Goal: Information Seeking & Learning: Learn about a topic

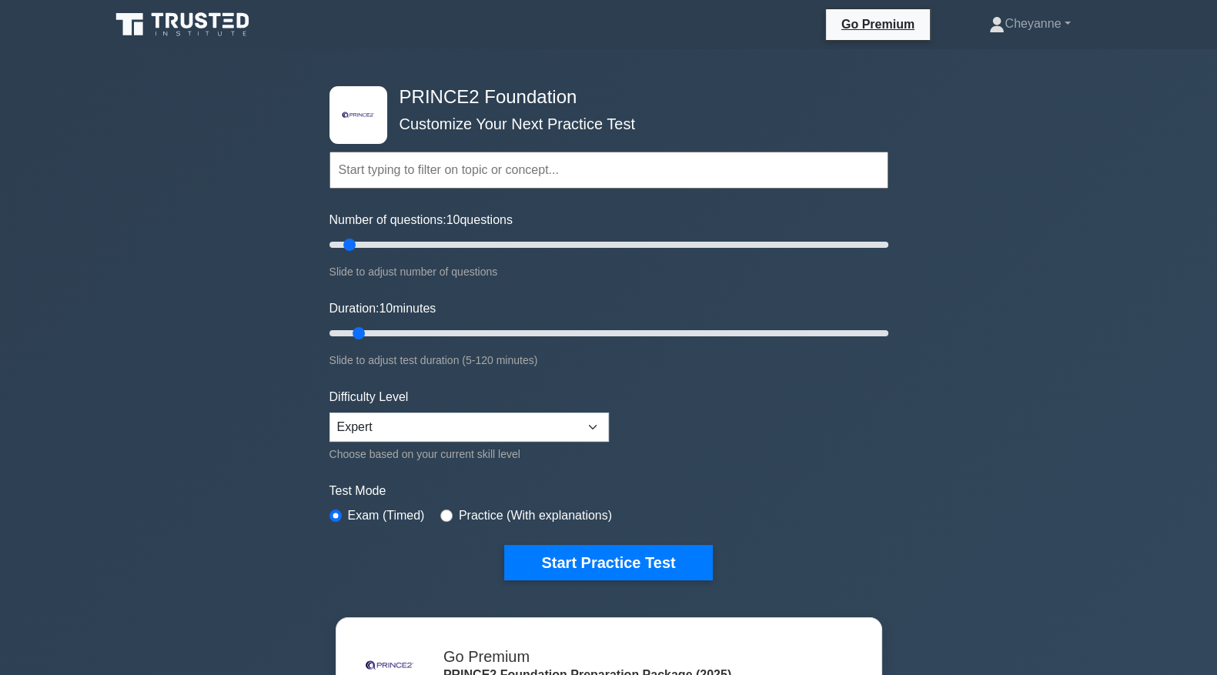
click at [214, 28] on icon at bounding box center [184, 24] width 148 height 29
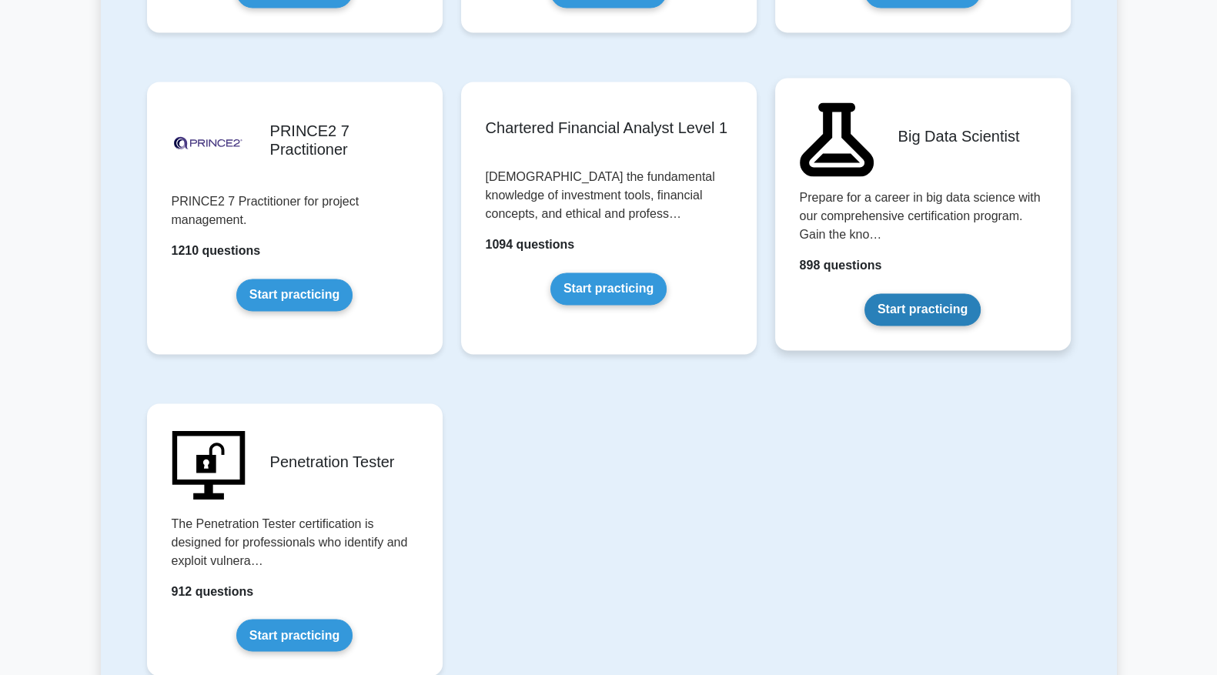
scroll to position [3142, 0]
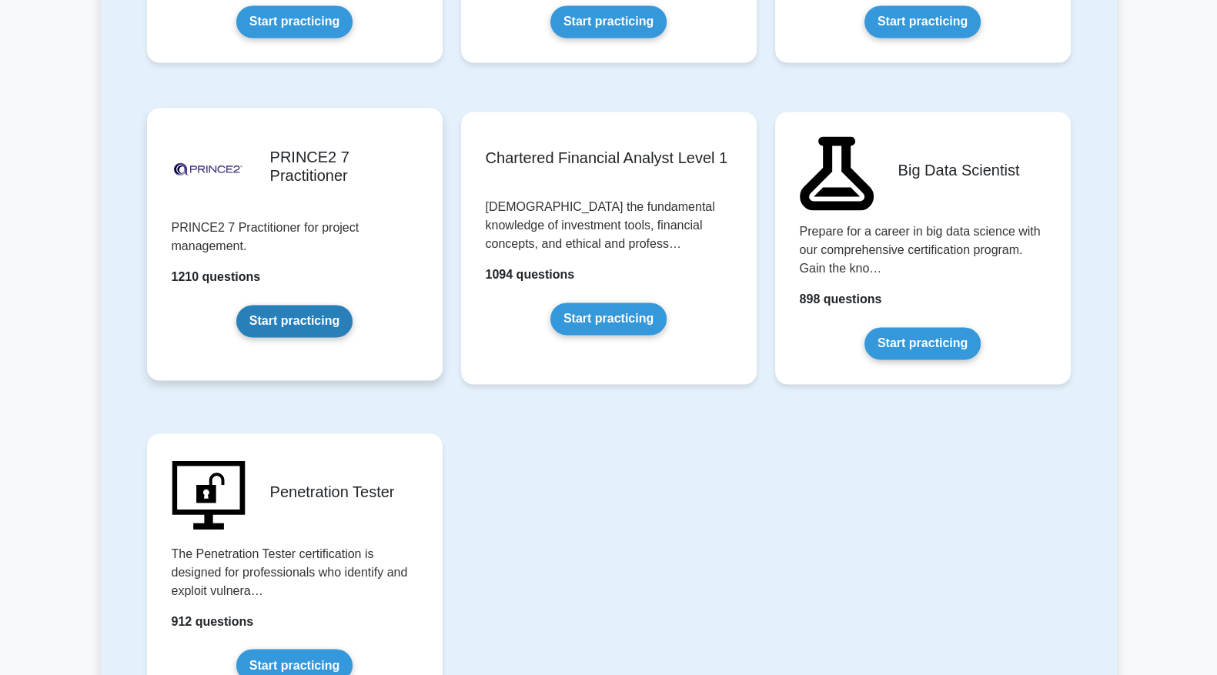
click at [284, 312] on link "Start practicing" at bounding box center [294, 321] width 116 height 32
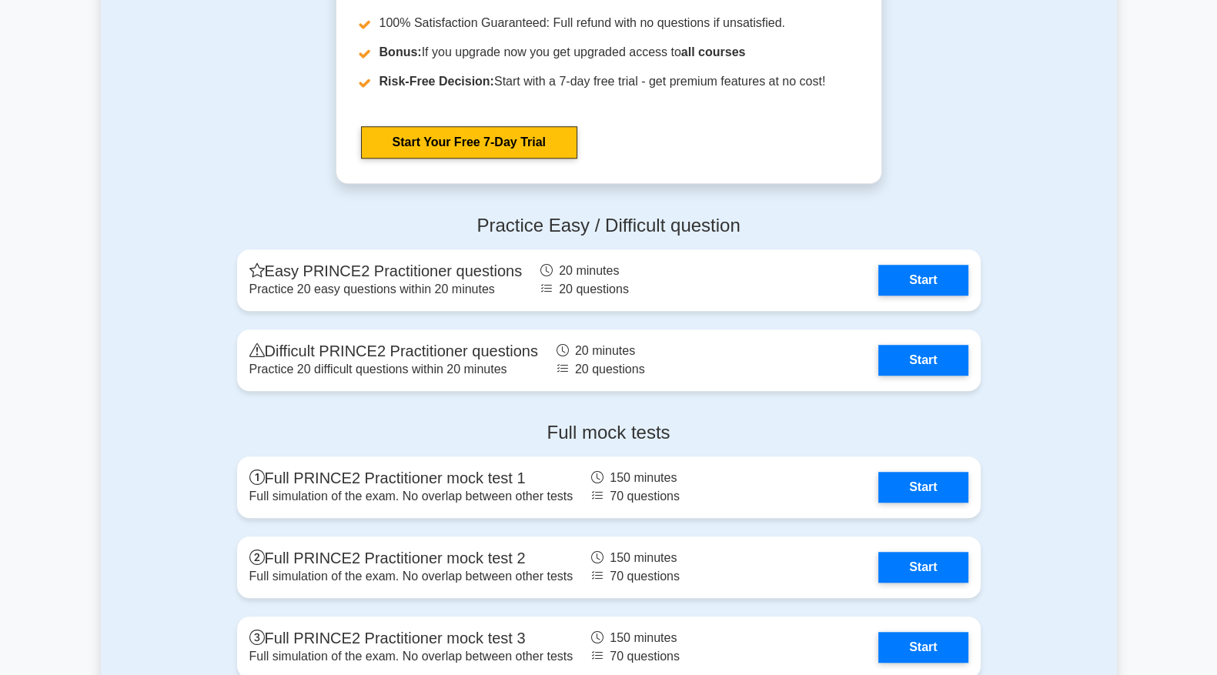
scroll to position [1603, 0]
